Goal: Information Seeking & Learning: Learn about a topic

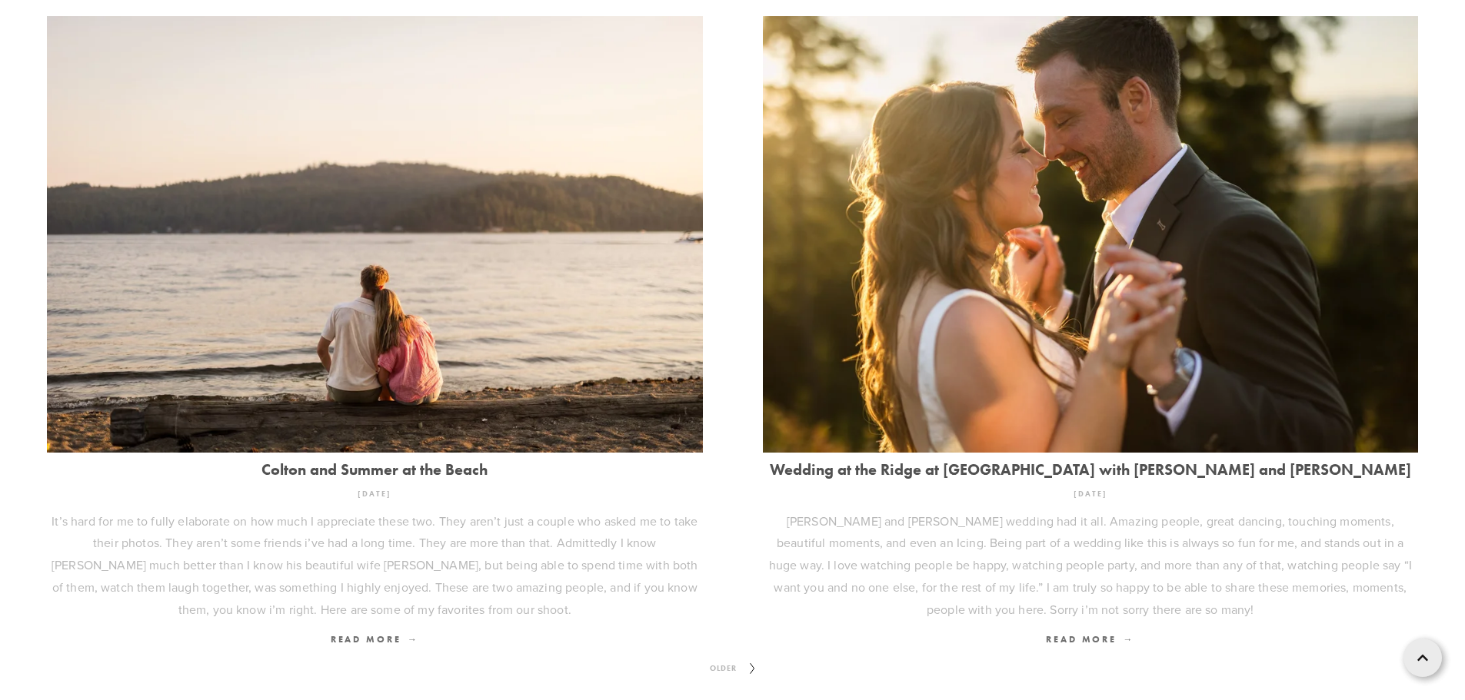
scroll to position [2124, 0]
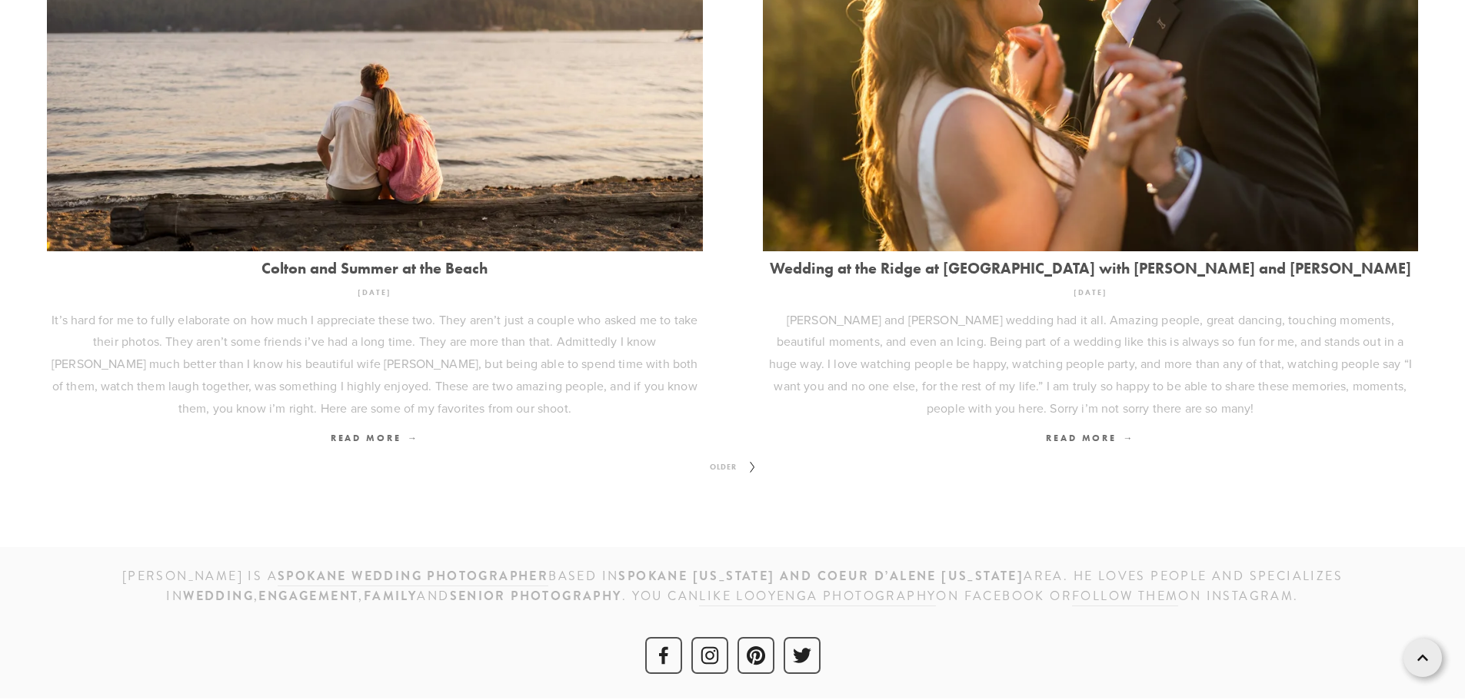
click at [727, 463] on span "Older" at bounding box center [723, 468] width 39 height 20
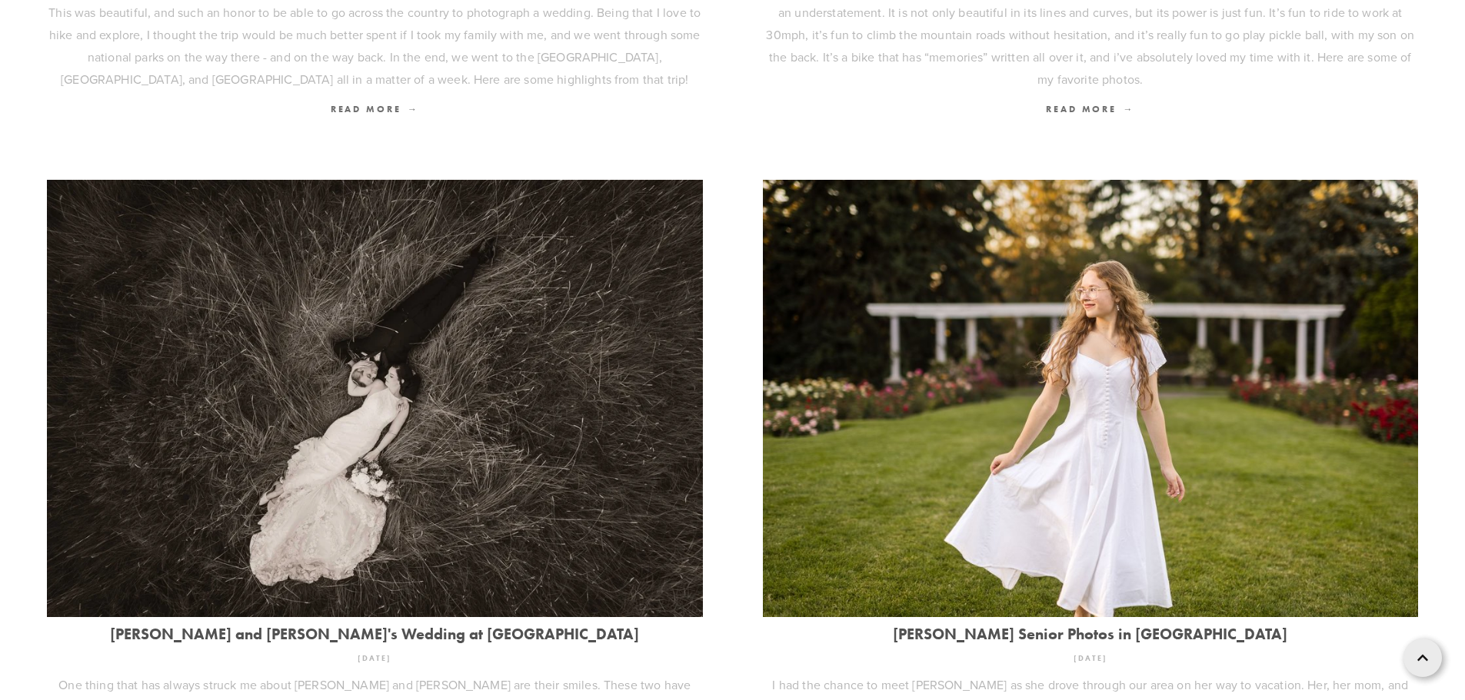
scroll to position [1845, 0]
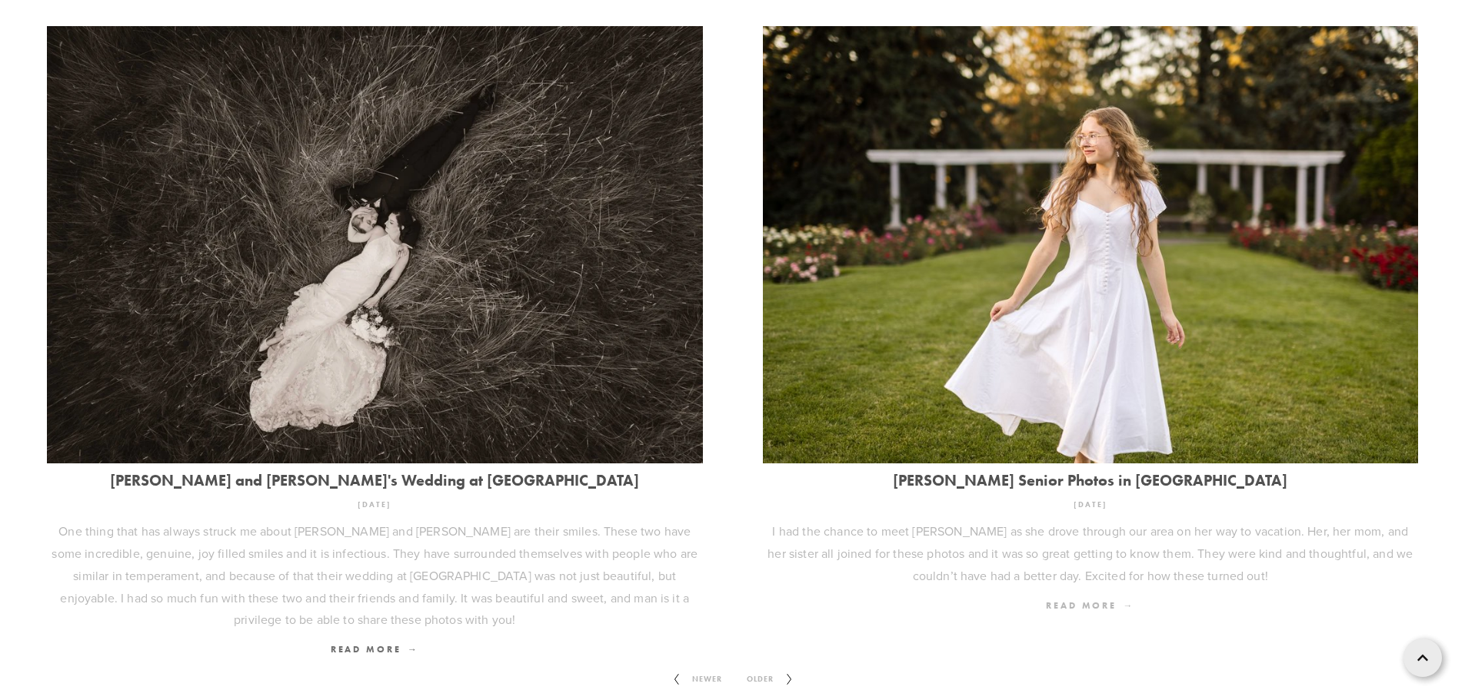
click at [1087, 600] on span "Read More" at bounding box center [1090, 606] width 88 height 12
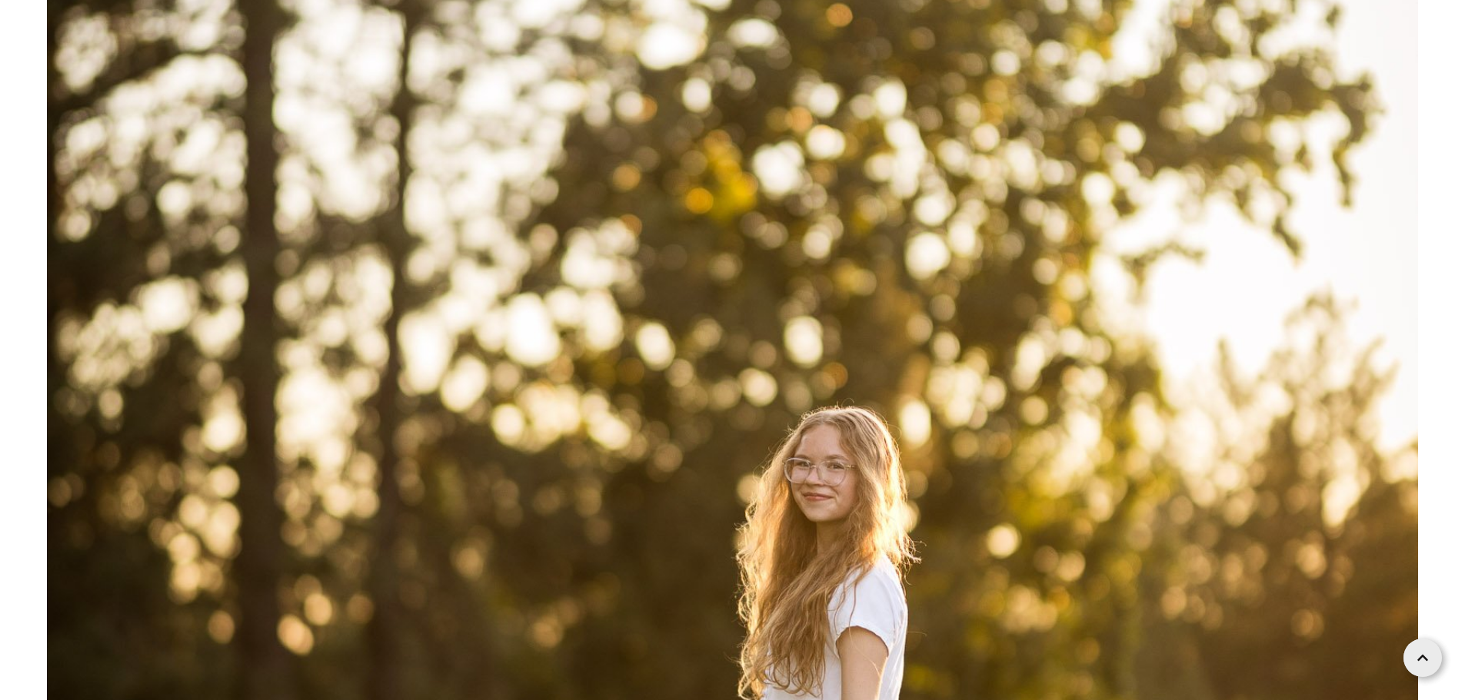
scroll to position [38293, 0]
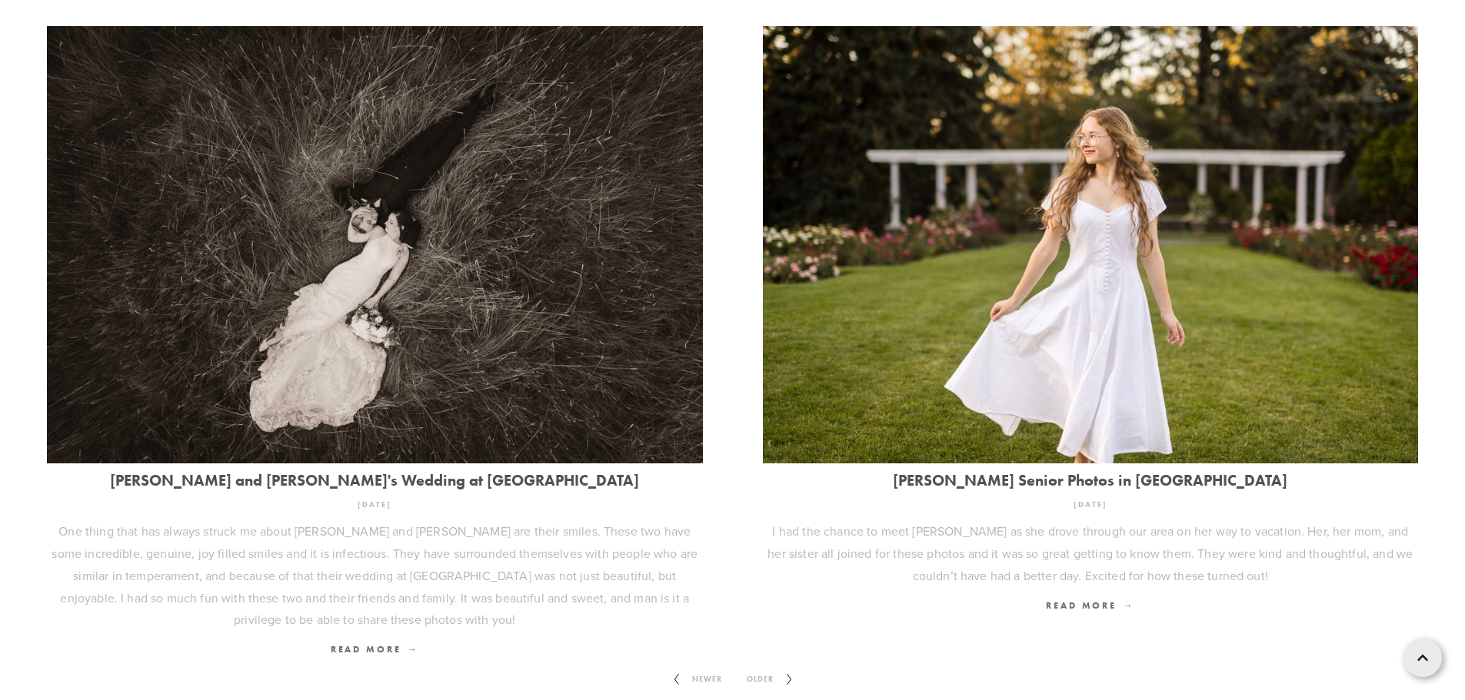
scroll to position [1999, 0]
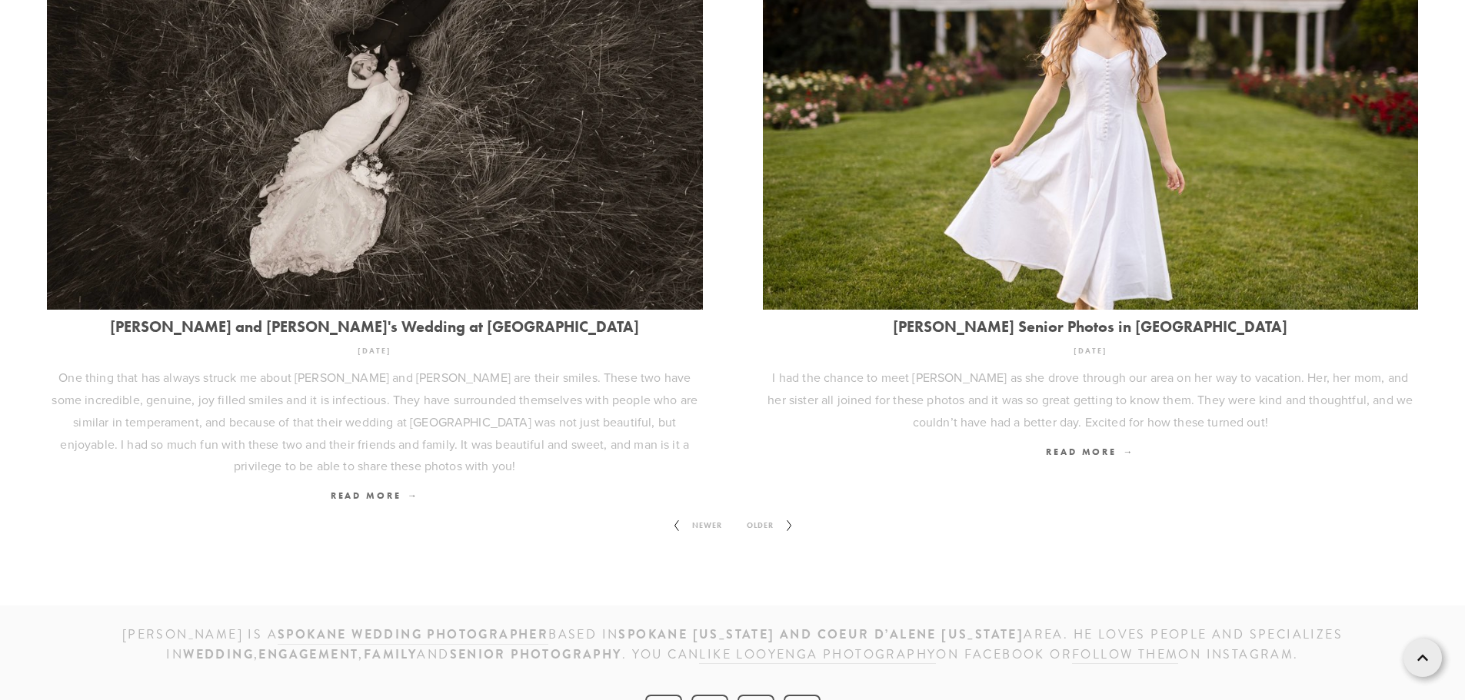
click at [769, 516] on span "Older" at bounding box center [759, 526] width 39 height 20
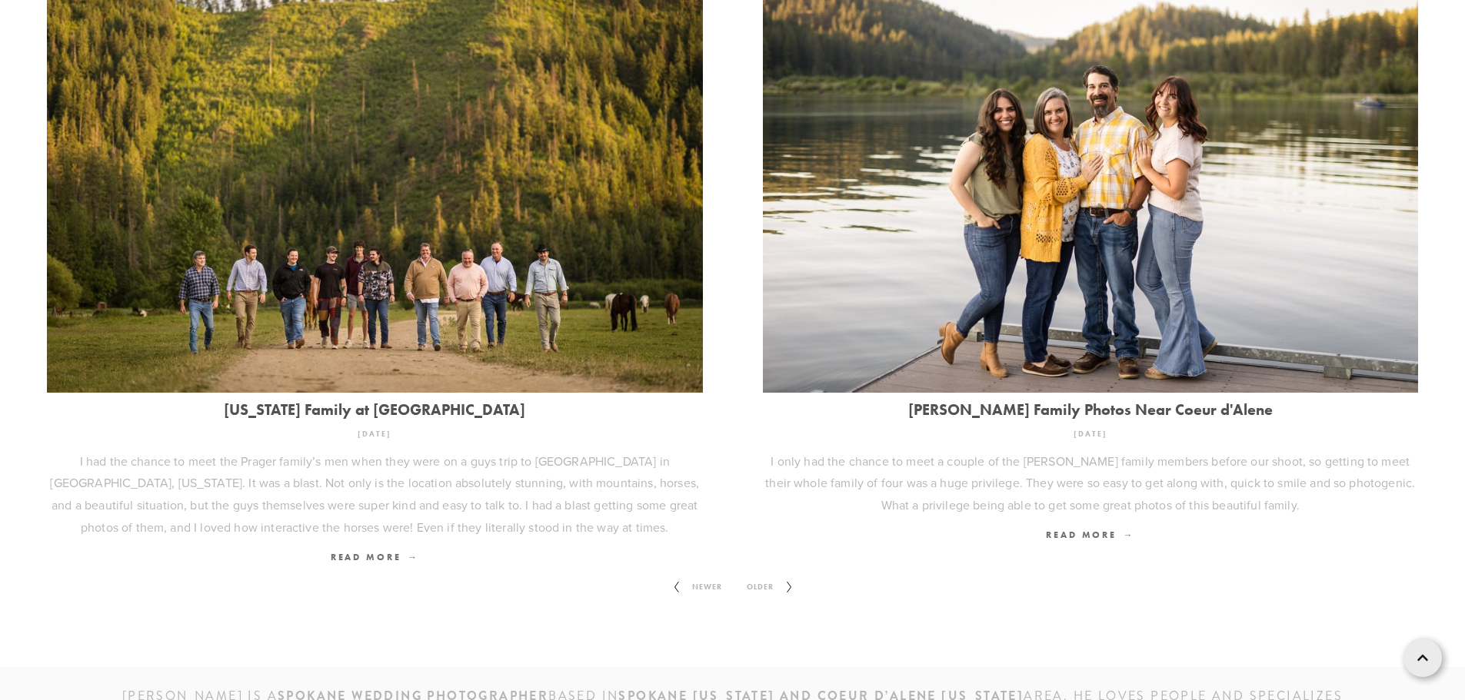
scroll to position [2101, 0]
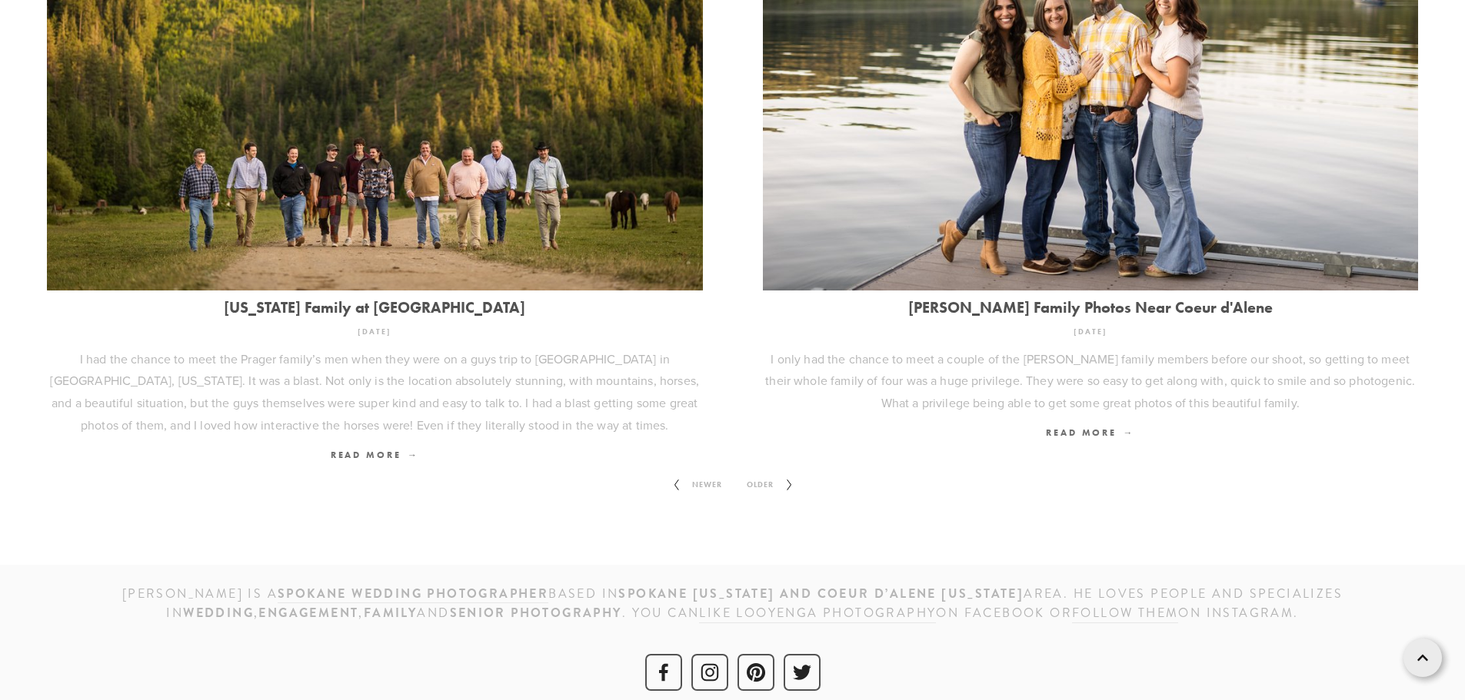
click at [773, 475] on span "Older" at bounding box center [759, 485] width 39 height 20
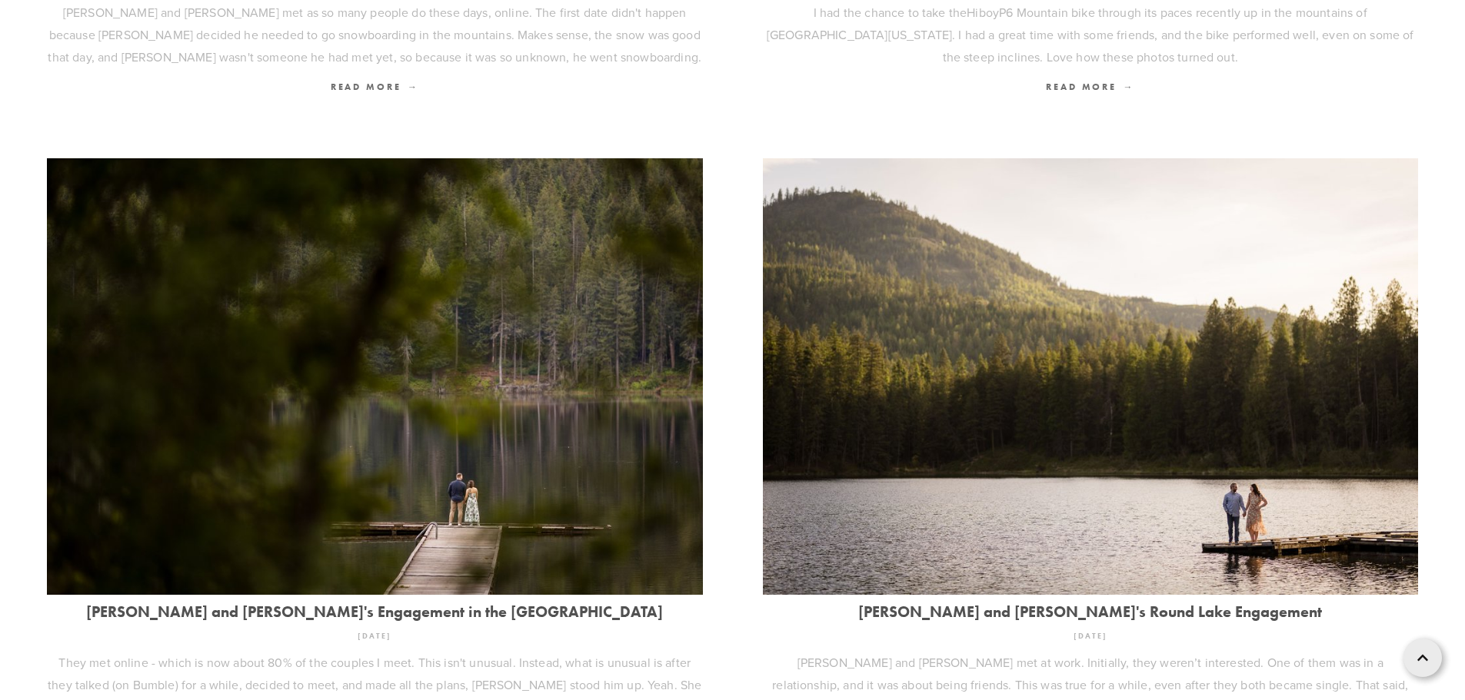
scroll to position [1991, 0]
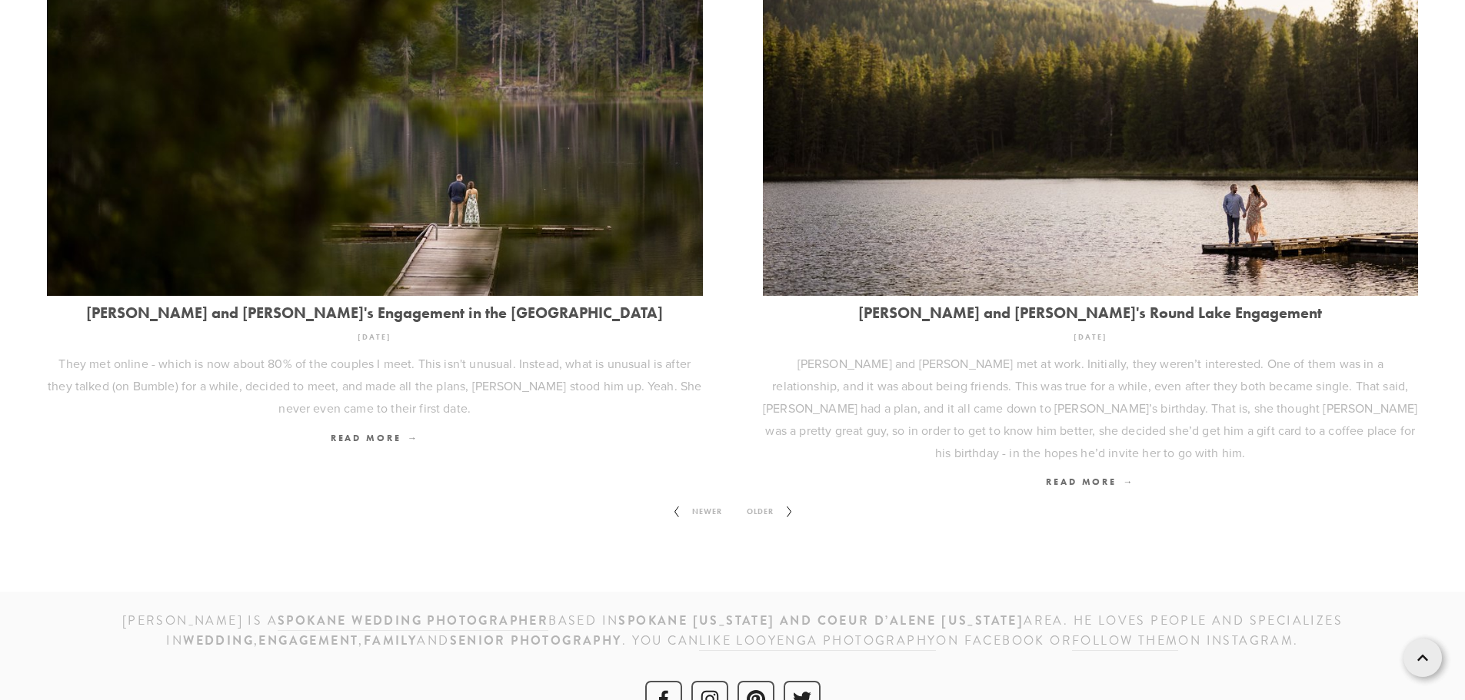
click at [787, 500] on icon at bounding box center [789, 512] width 19 height 25
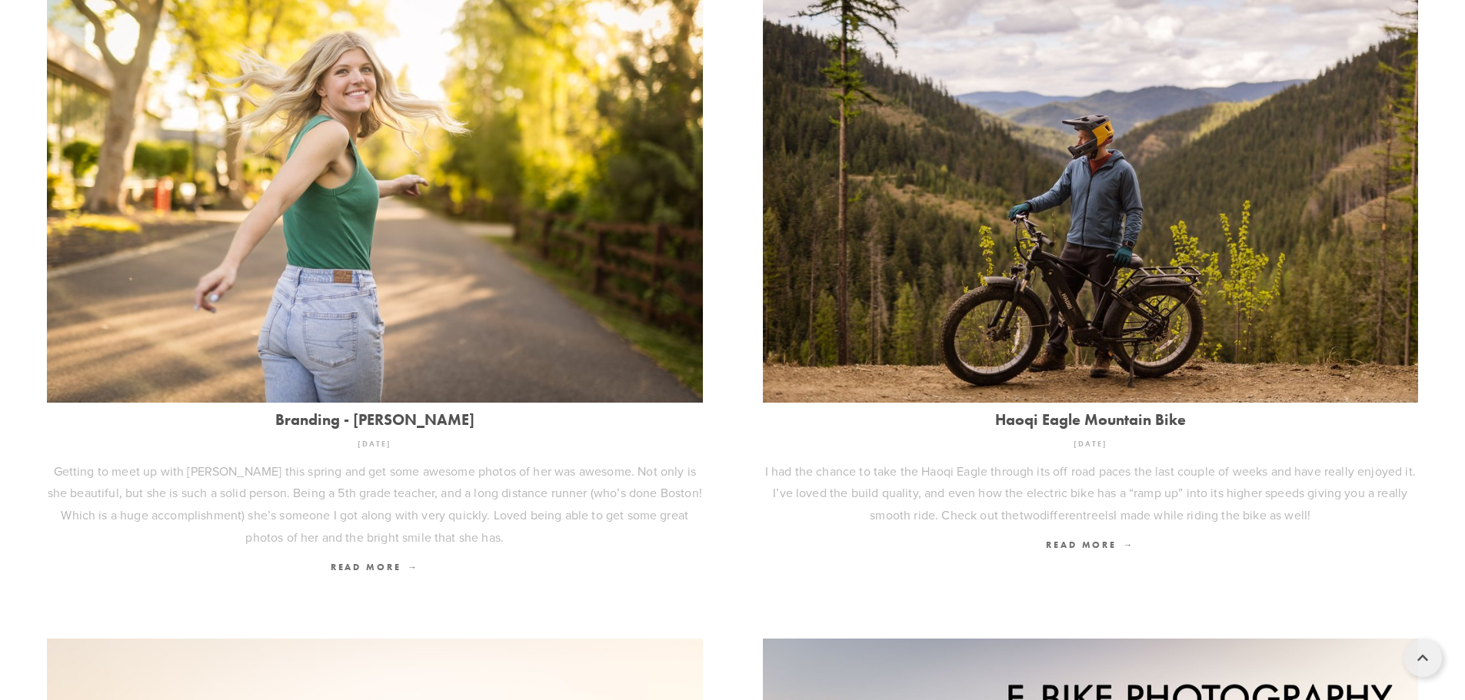
scroll to position [692, 0]
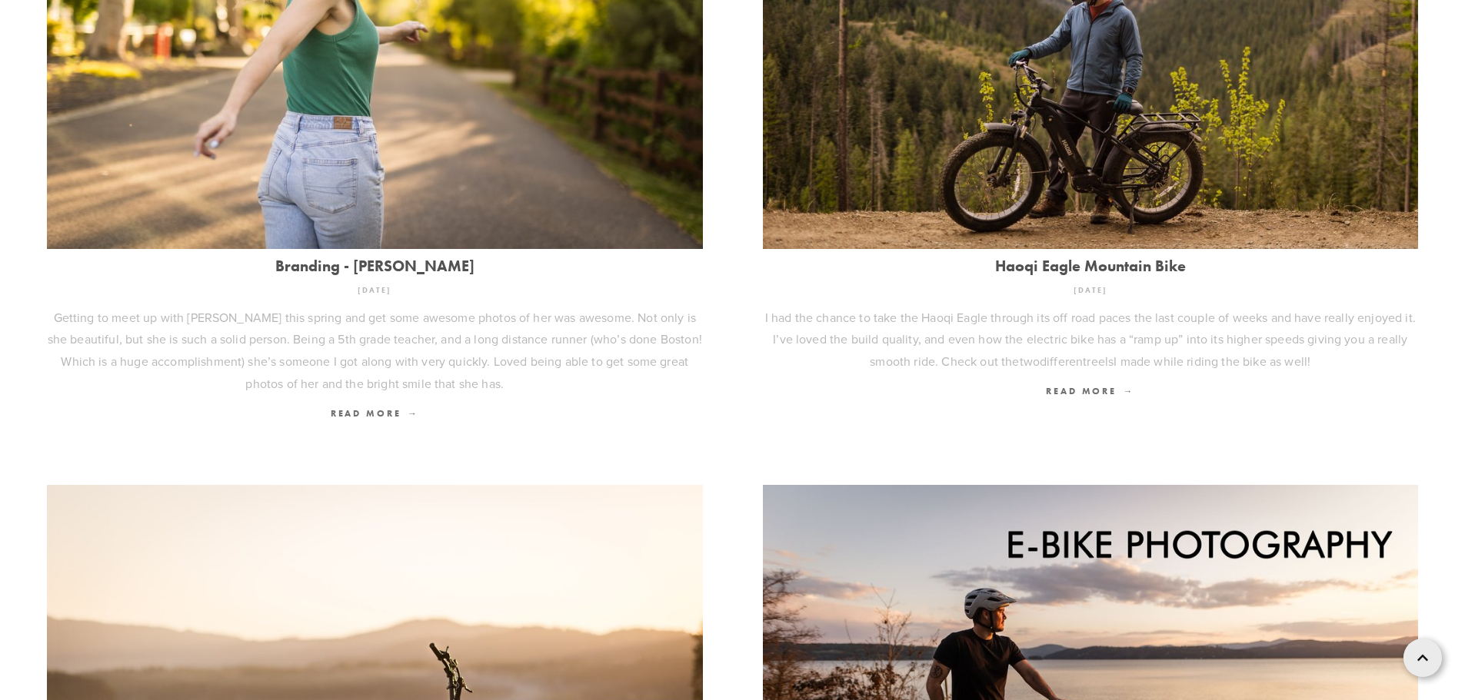
click at [446, 265] on link "Branding - [PERSON_NAME]" at bounding box center [375, 266] width 656 height 17
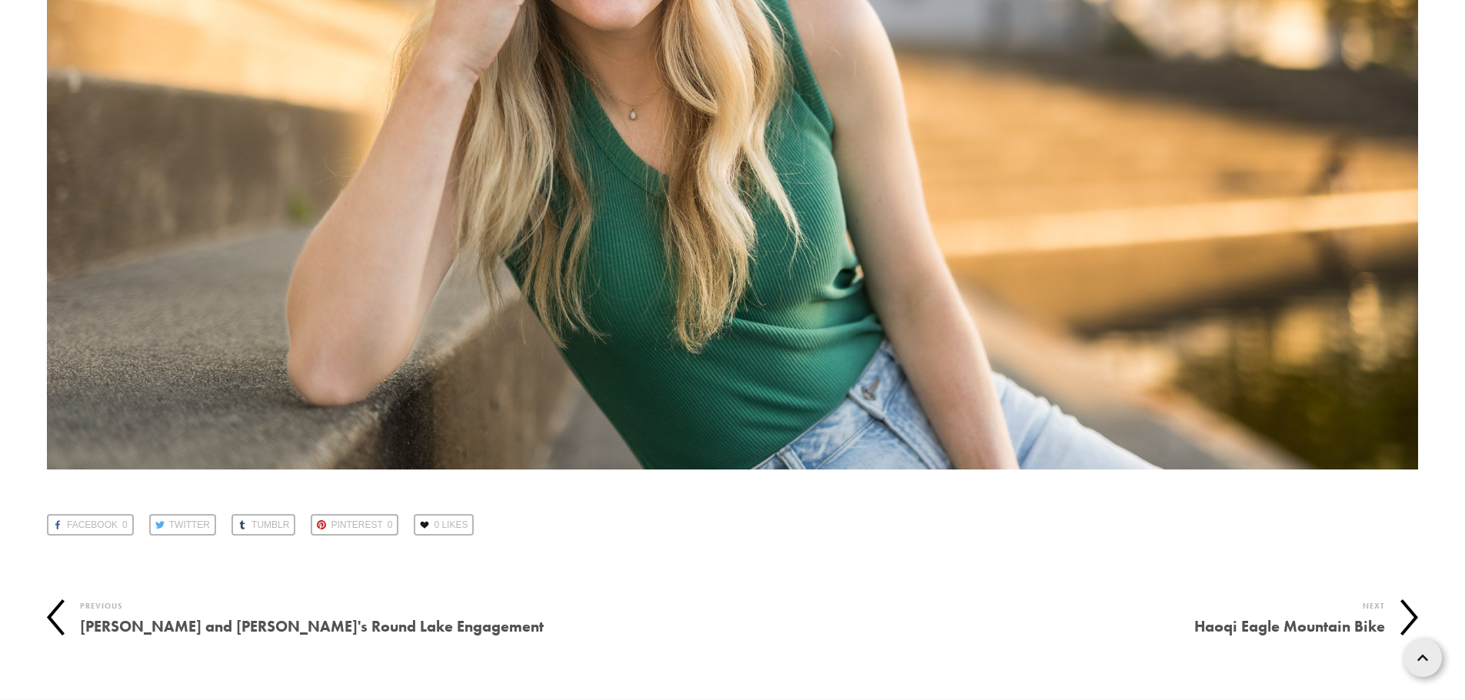
scroll to position [39752, 0]
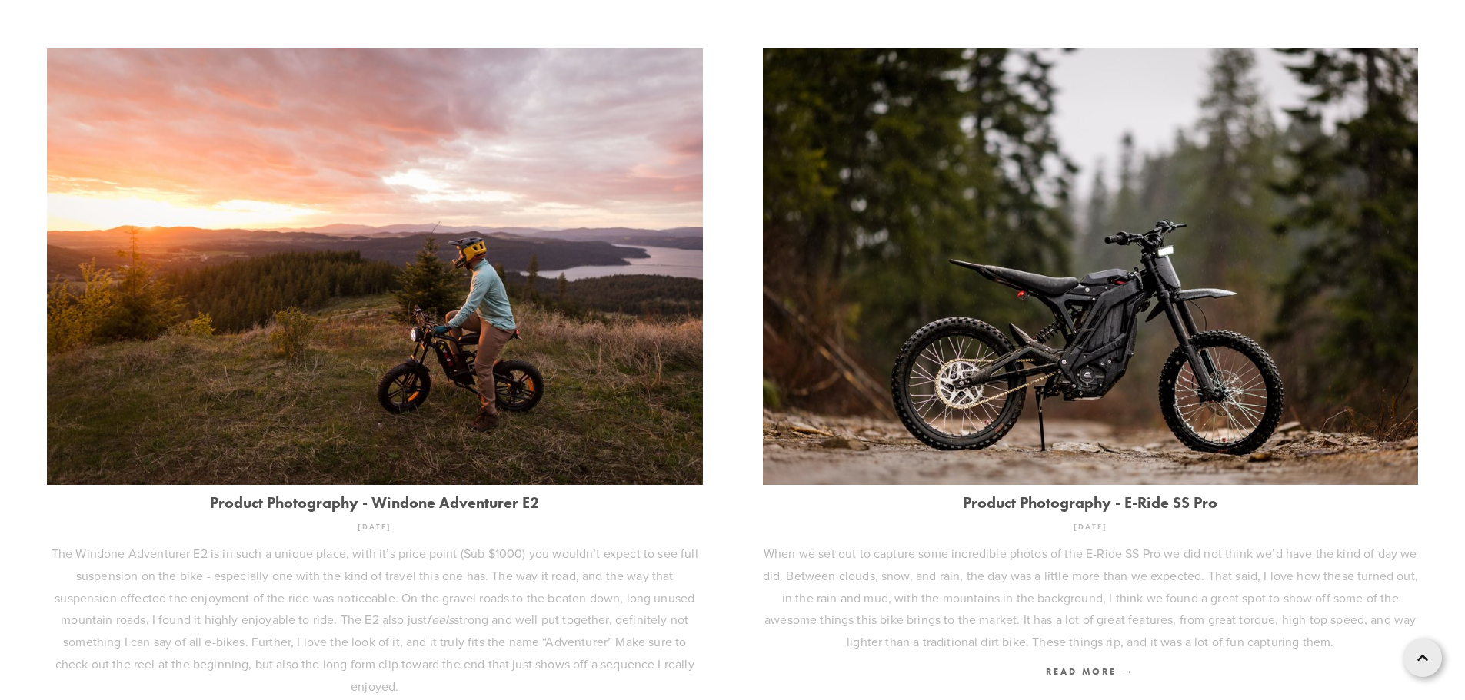
scroll to position [2124, 0]
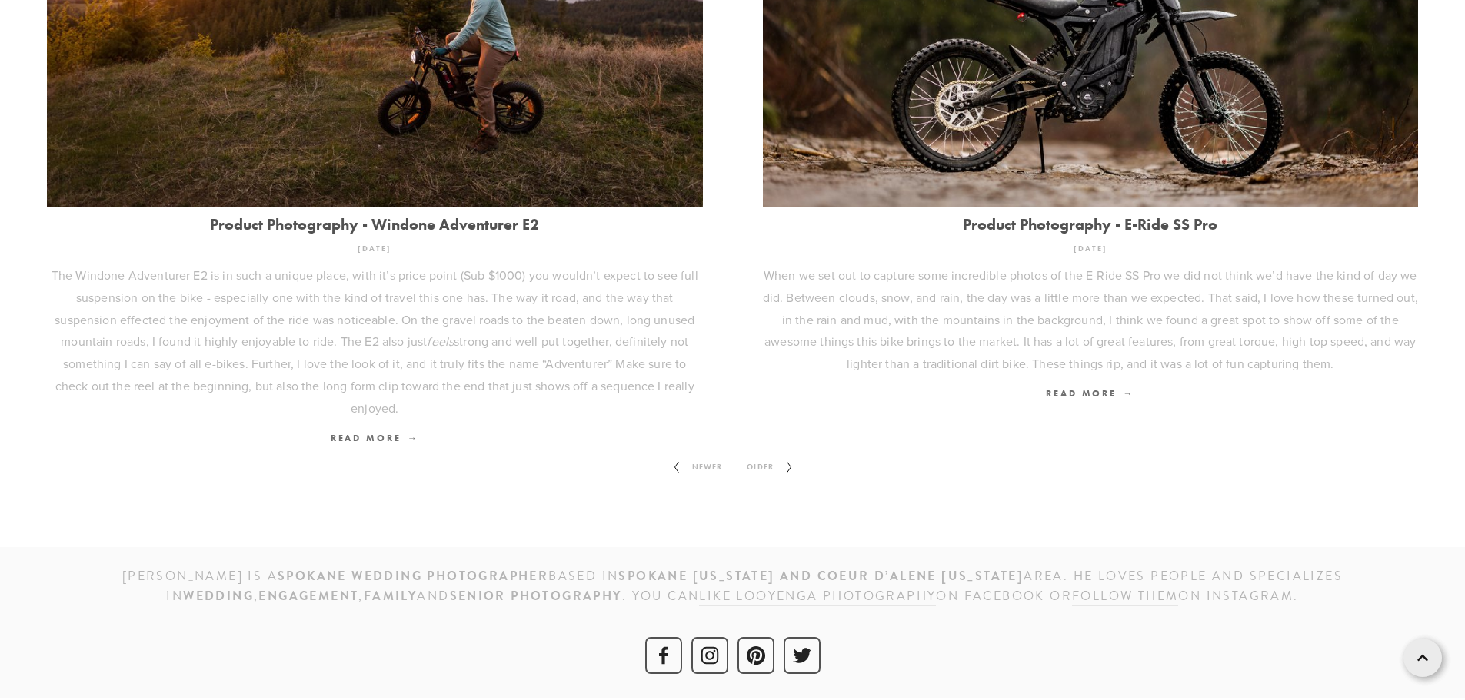
click at [788, 468] on icon at bounding box center [789, 467] width 19 height 25
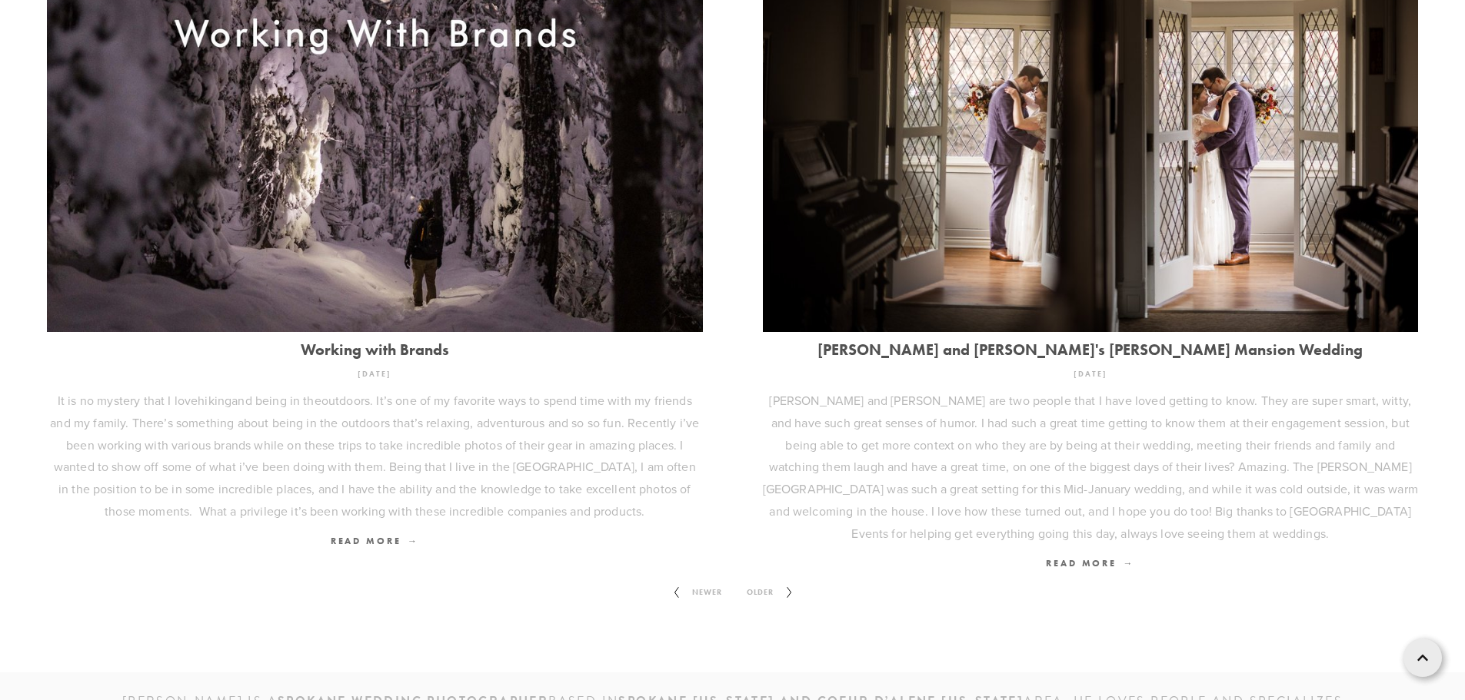
scroll to position [2147, 0]
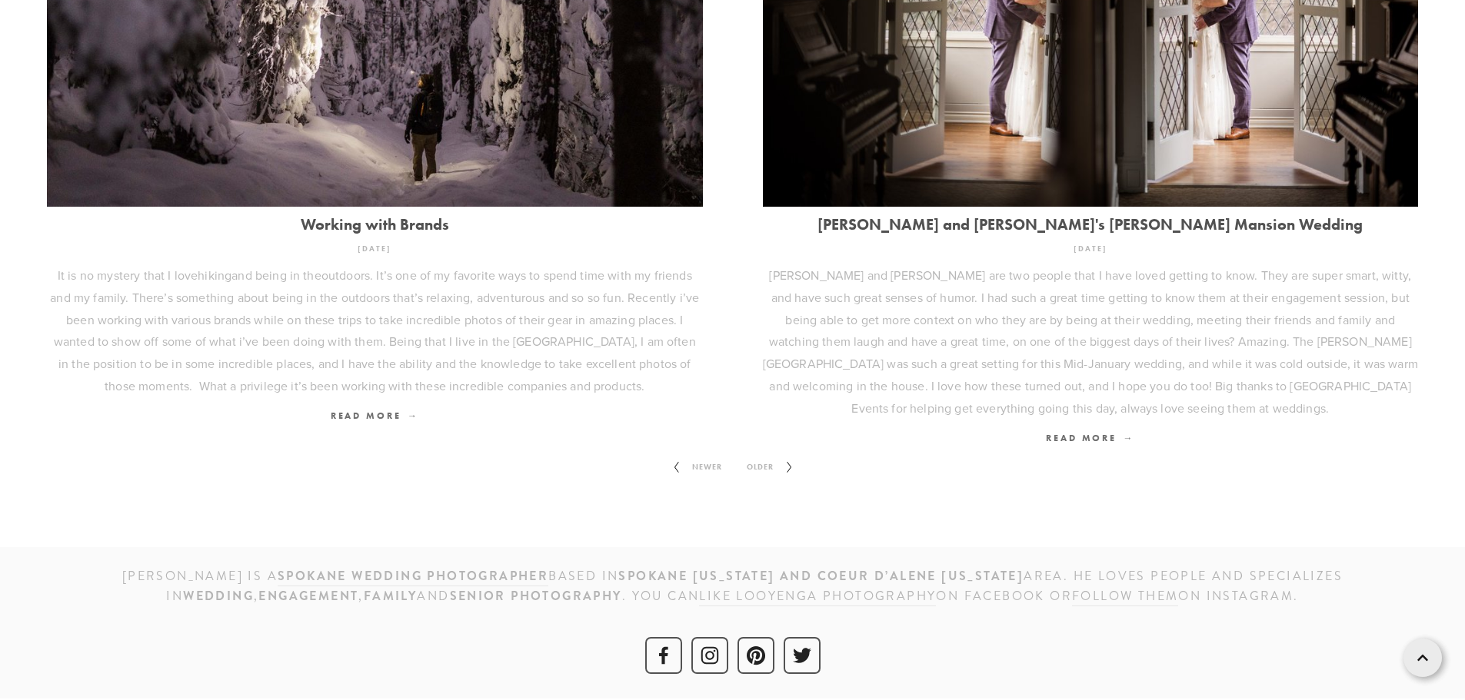
click at [787, 468] on icon at bounding box center [789, 467] width 19 height 25
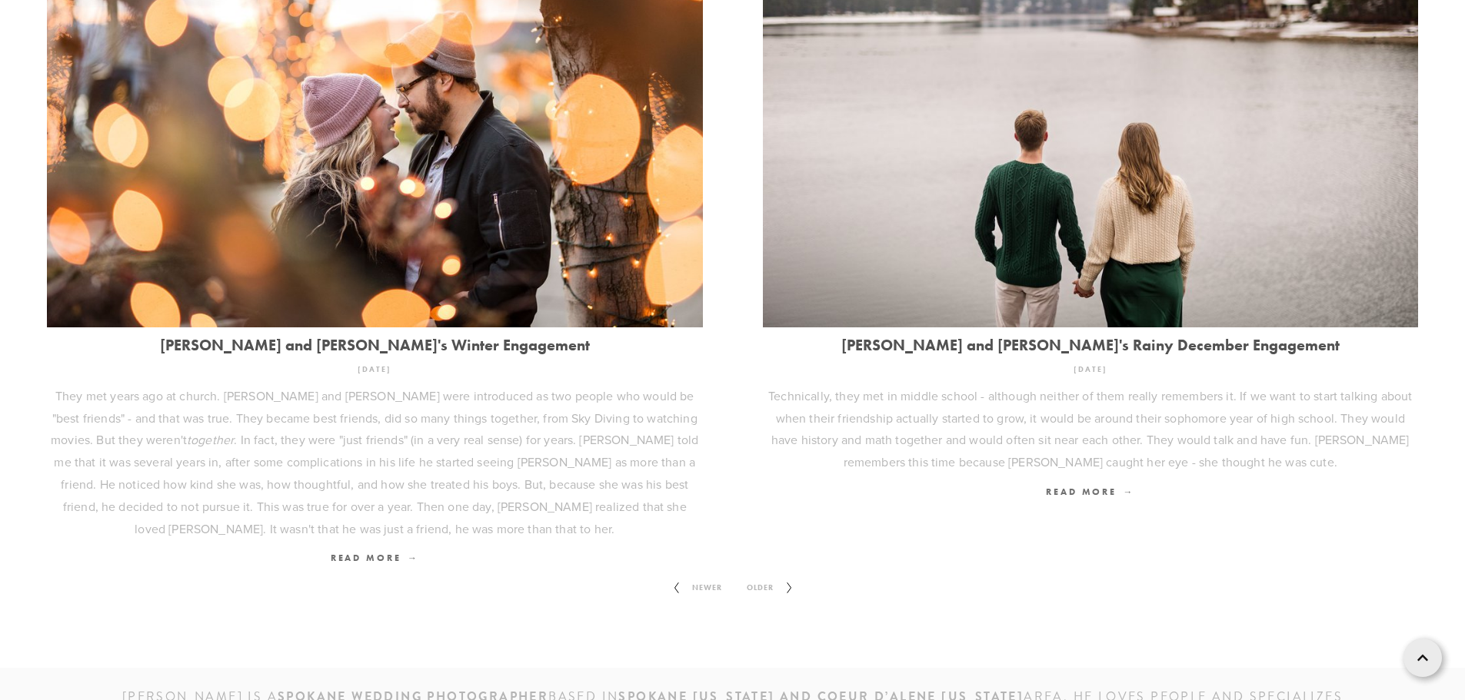
scroll to position [2257, 0]
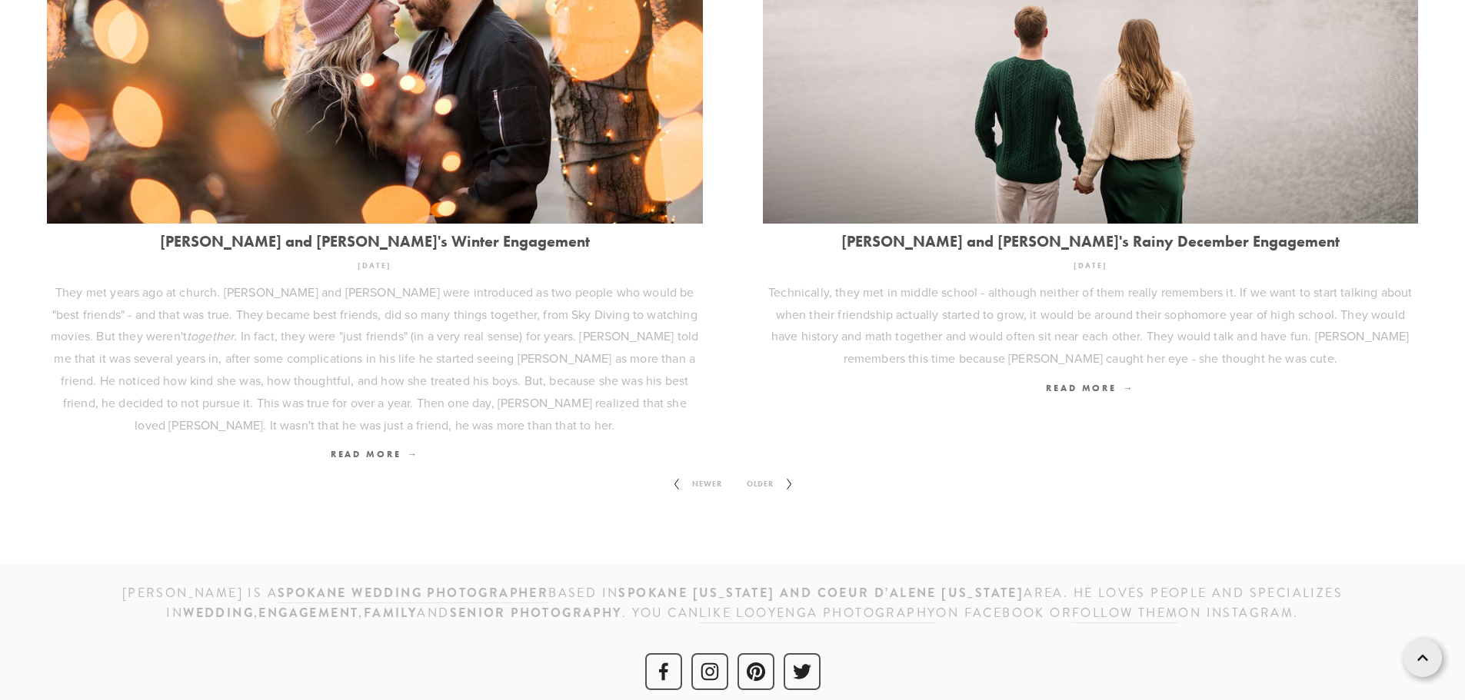
click at [760, 474] on span "Older" at bounding box center [759, 484] width 39 height 20
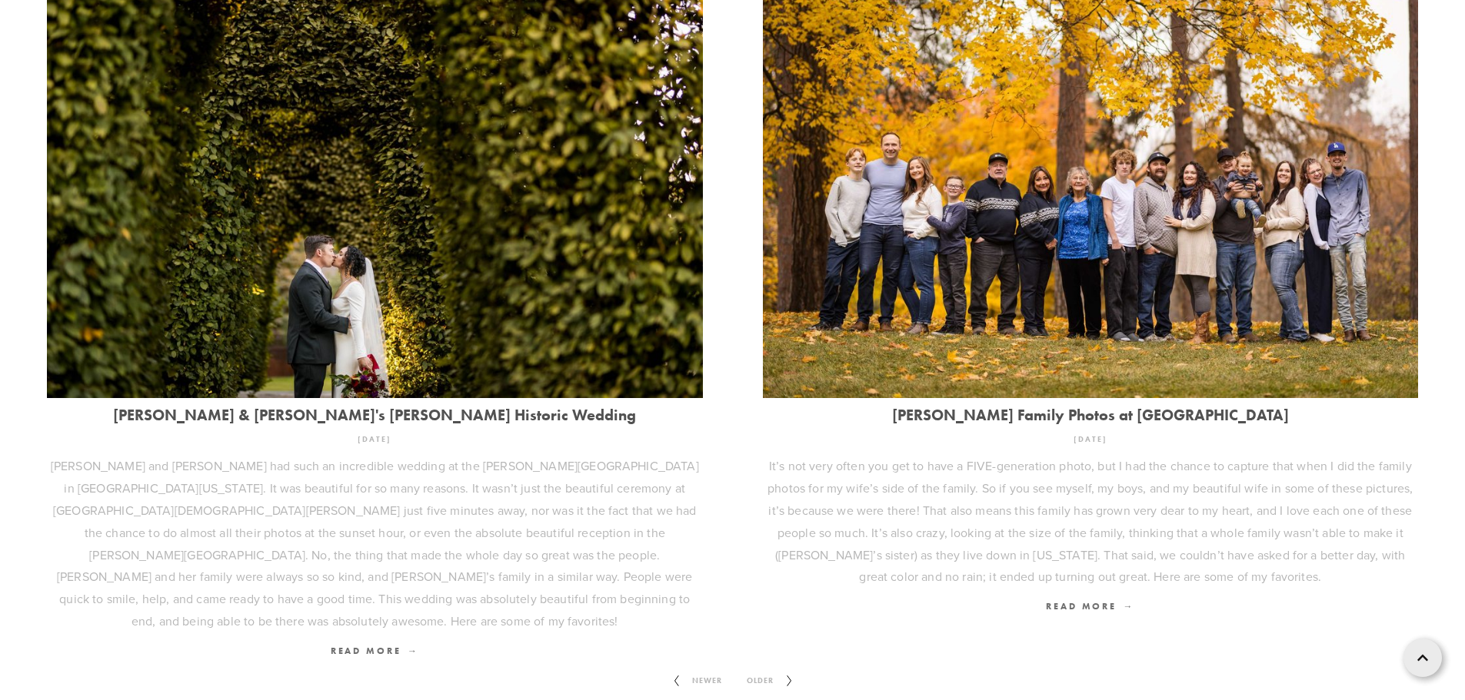
scroll to position [2168, 0]
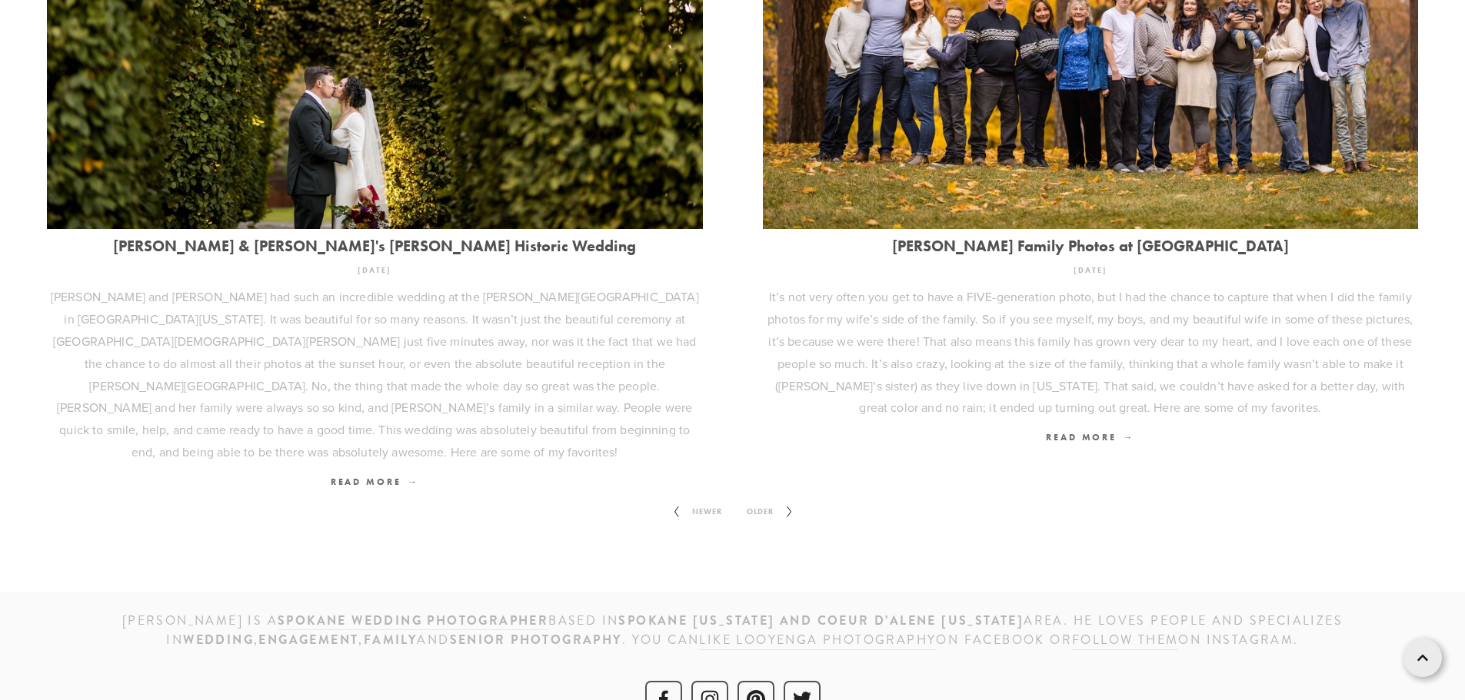
click at [767, 502] on span "Older" at bounding box center [759, 512] width 39 height 20
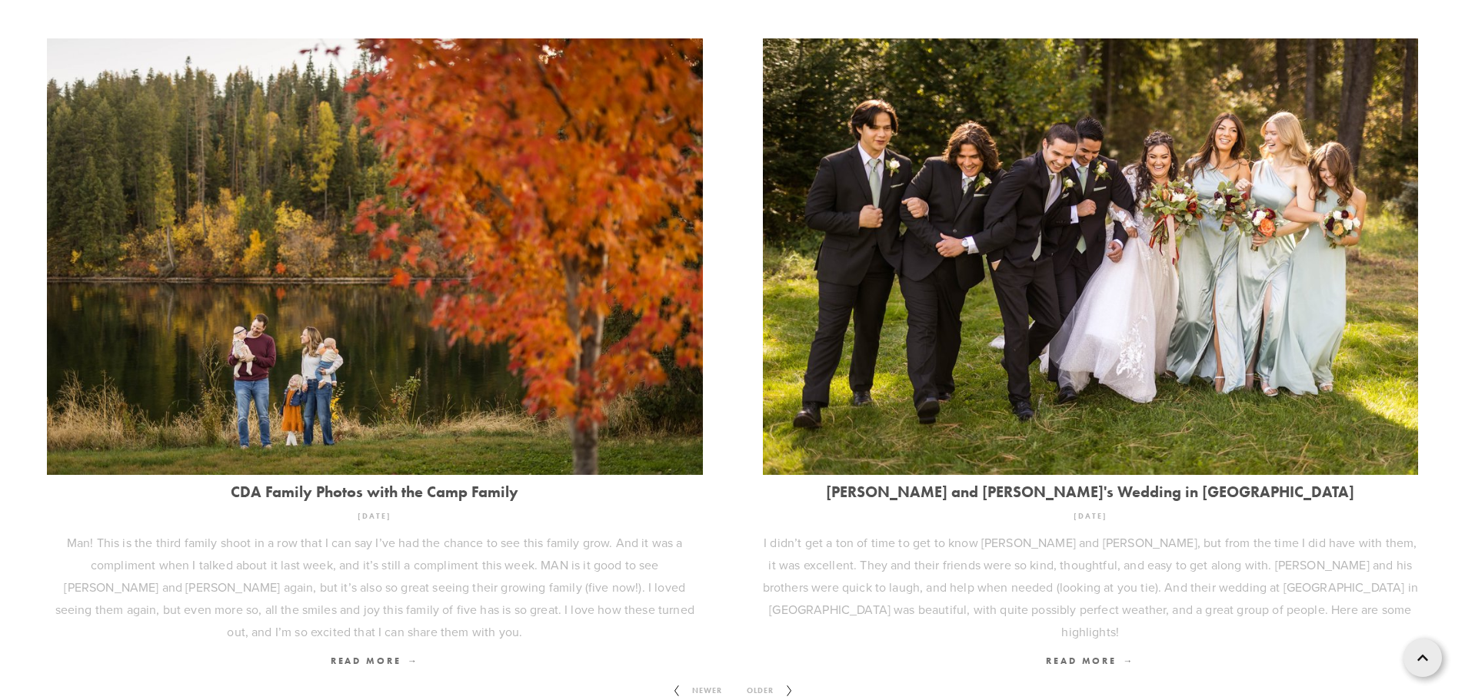
scroll to position [2146, 0]
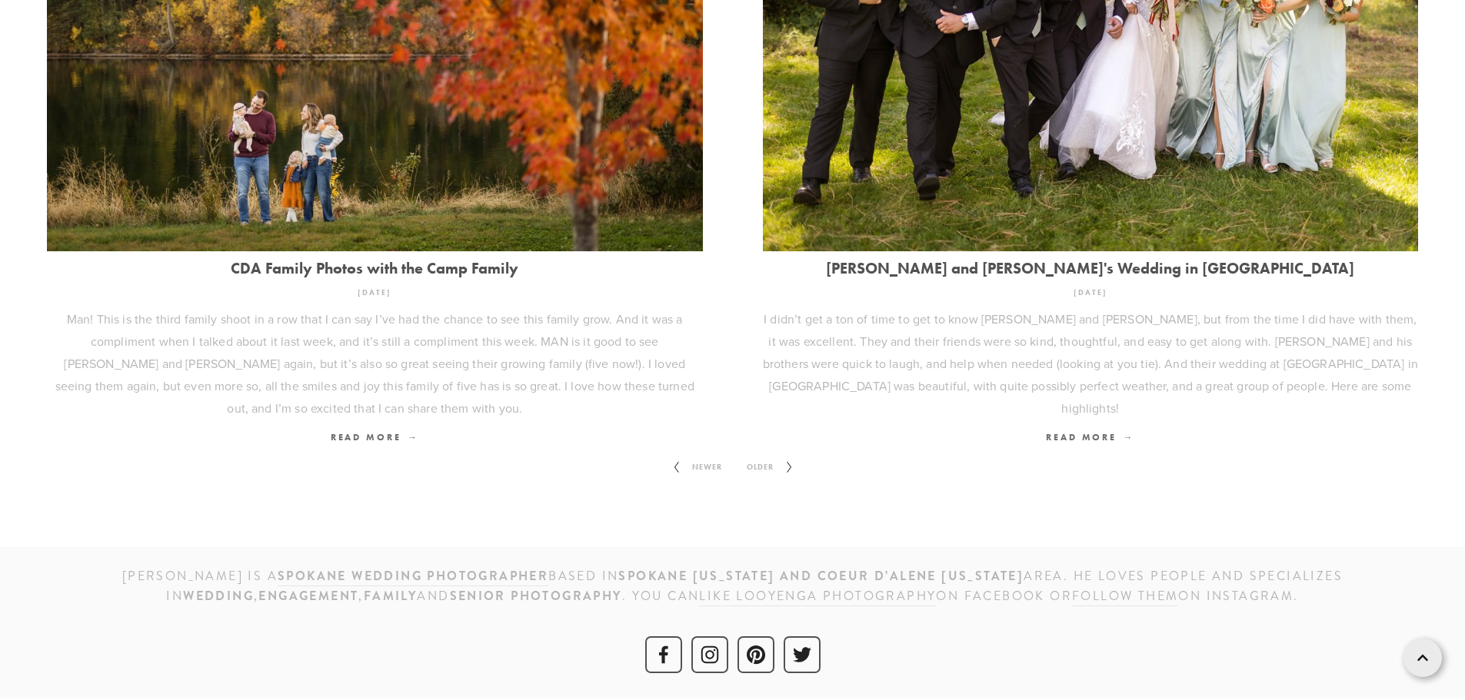
click at [788, 467] on icon at bounding box center [789, 467] width 19 height 25
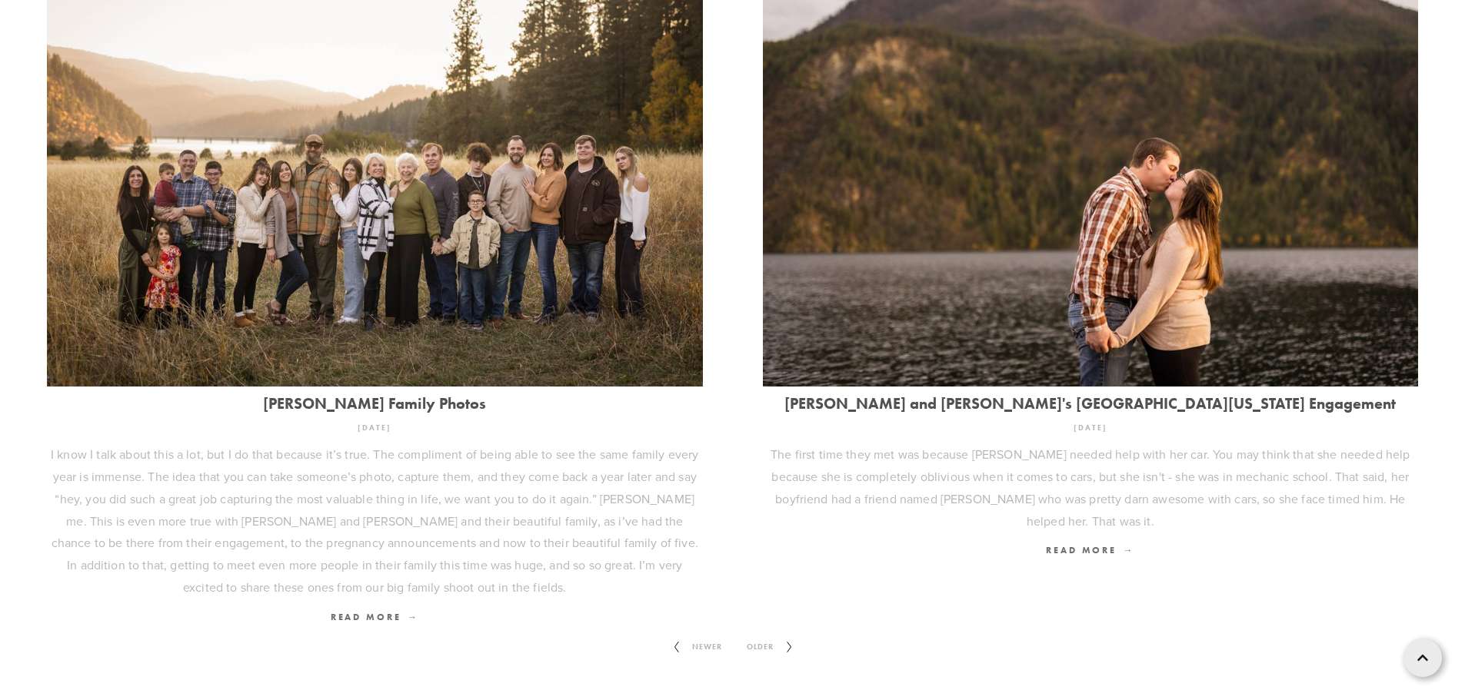
scroll to position [2101, 0]
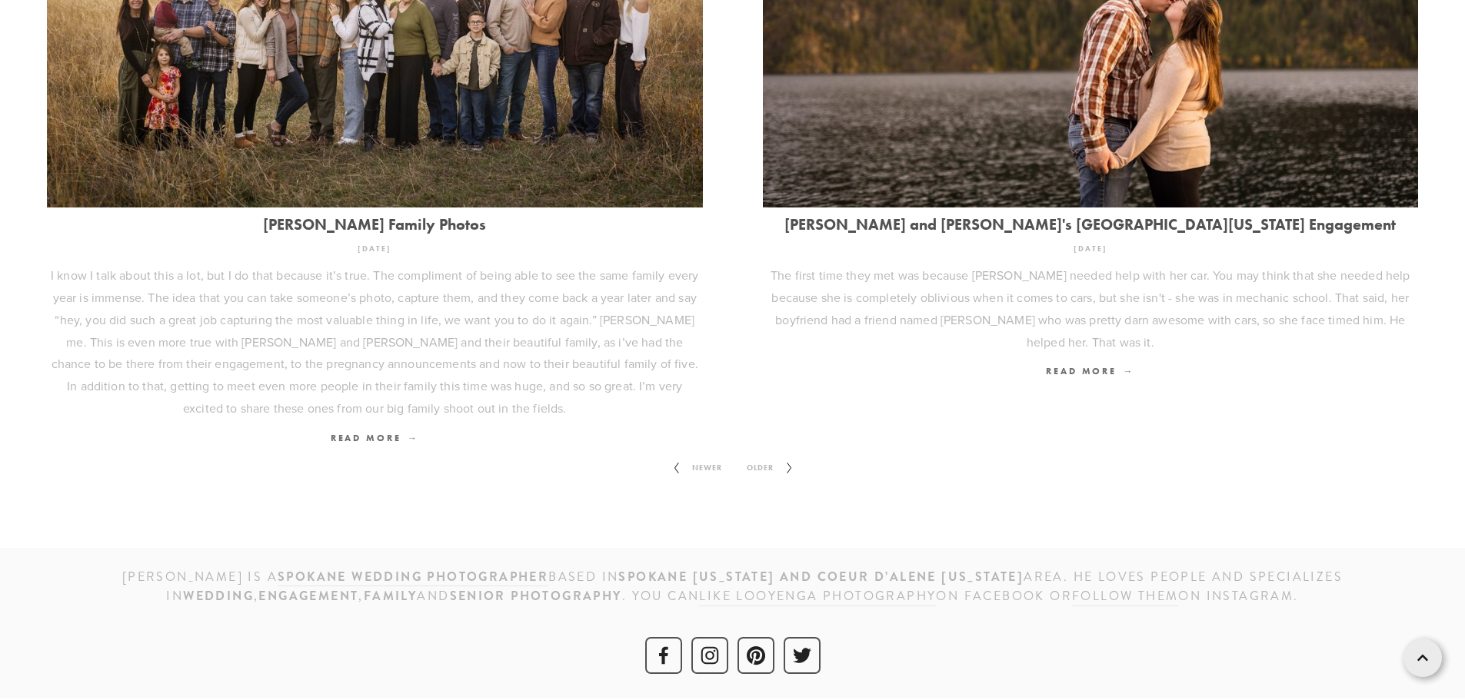
click at [770, 470] on span "Older" at bounding box center [759, 468] width 39 height 20
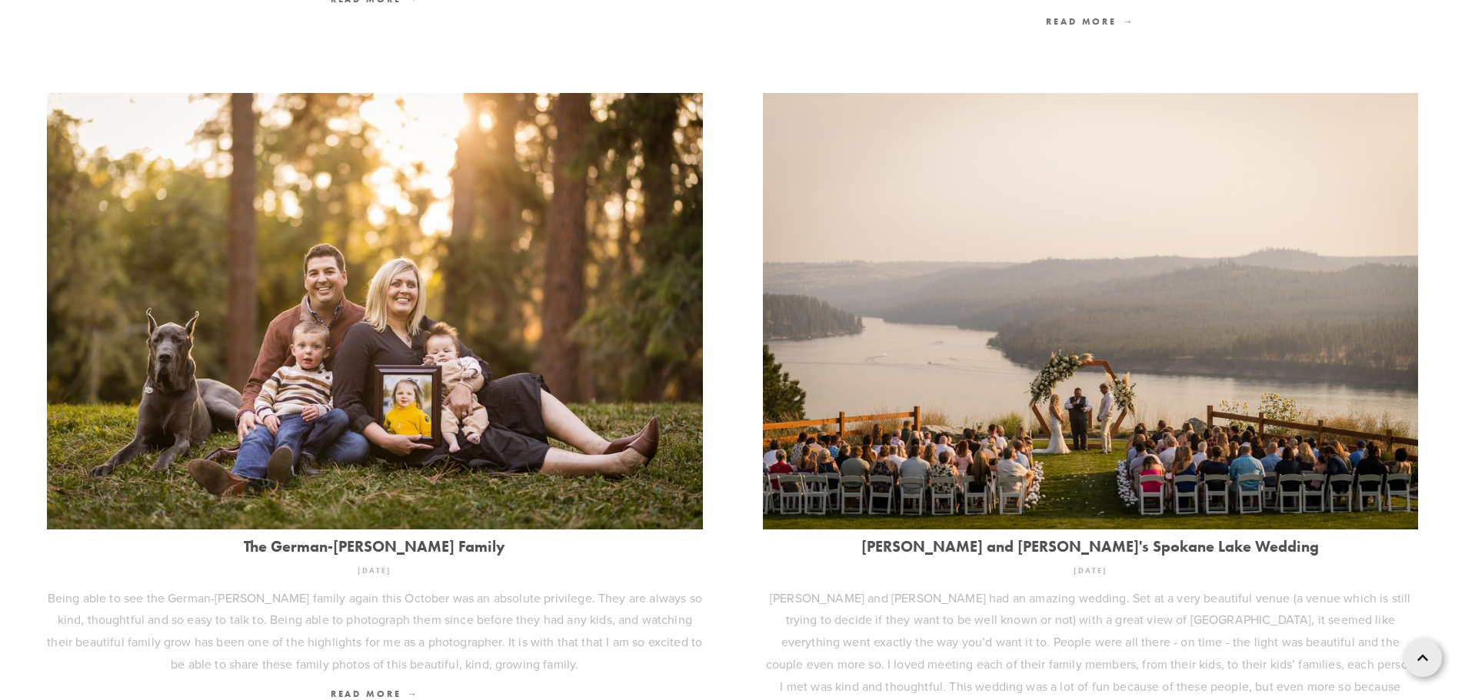
scroll to position [2146, 0]
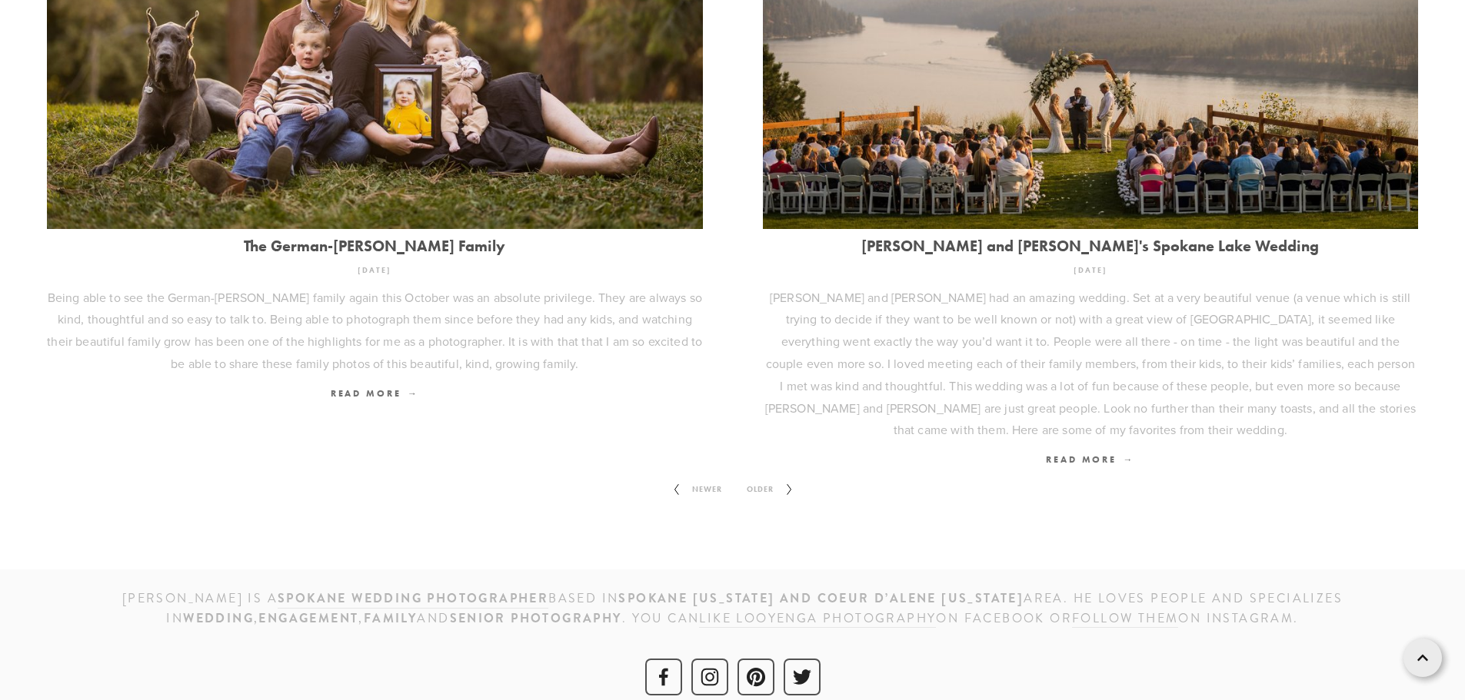
click at [781, 478] on icon at bounding box center [789, 490] width 19 height 25
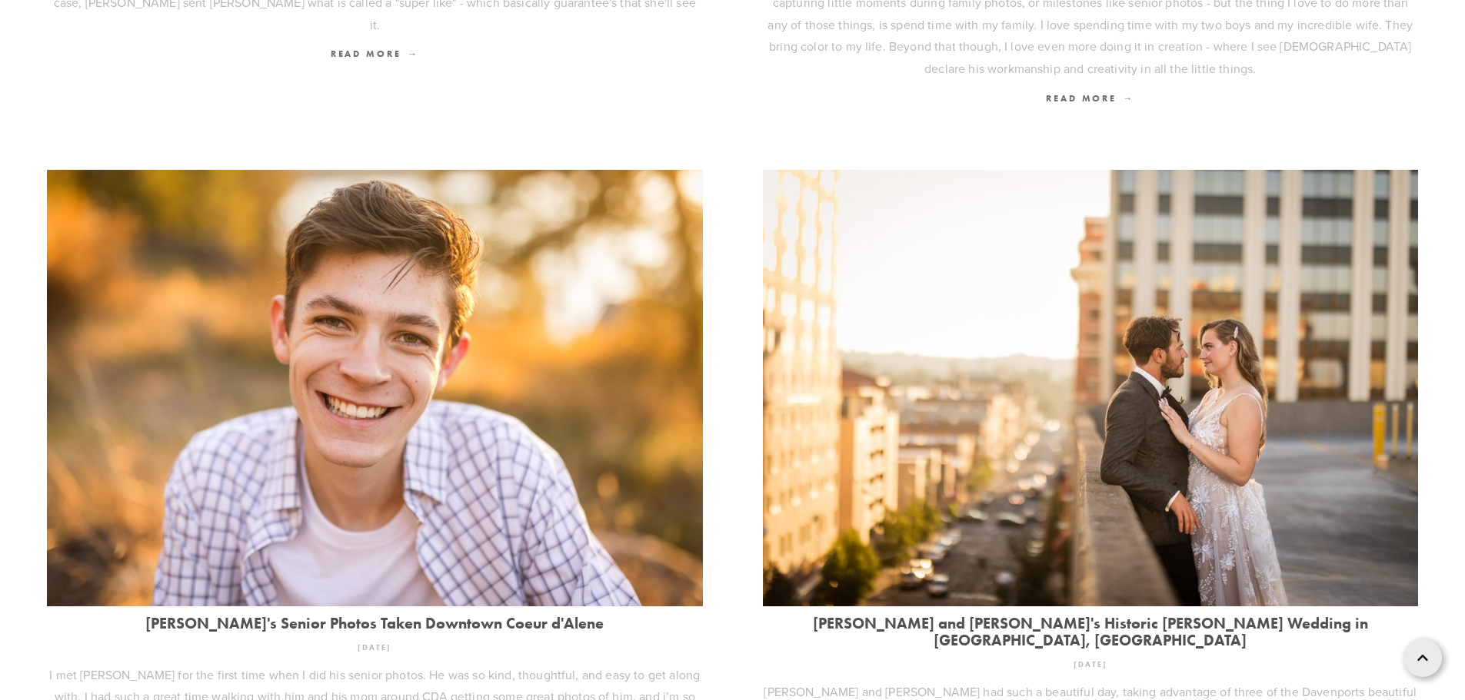
scroll to position [1999, 0]
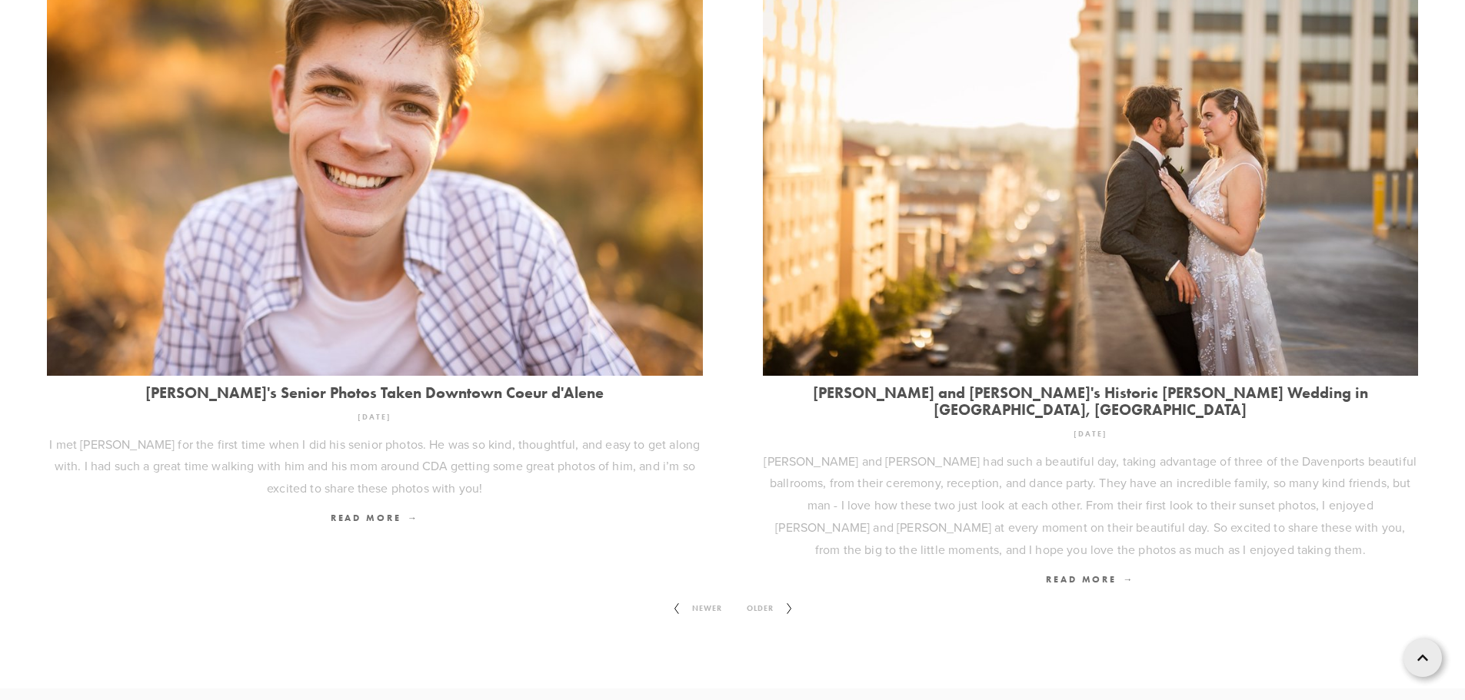
click at [494, 384] on link "[PERSON_NAME]'s Senior Photos Taken Downtown Coeur d'Alene" at bounding box center [375, 392] width 656 height 17
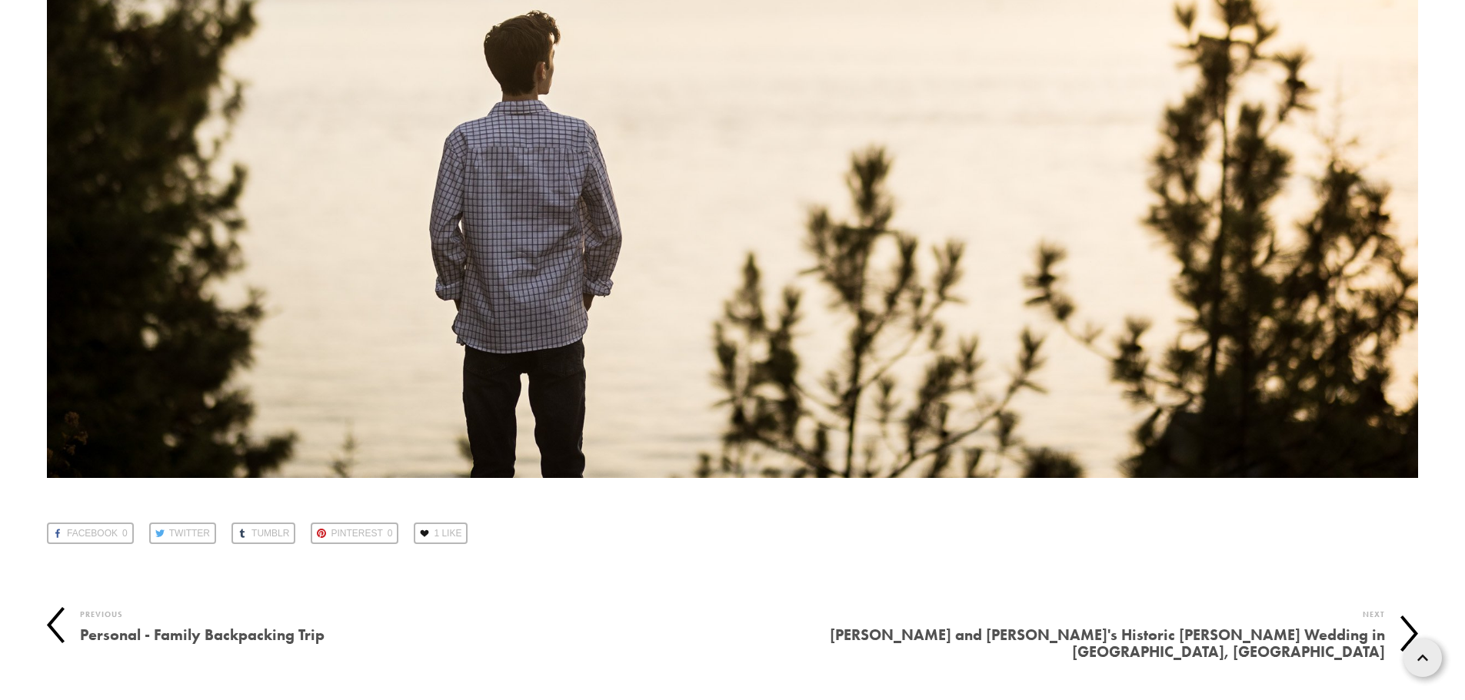
scroll to position [22383, 0]
